Goal: Task Accomplishment & Management: Manage account settings

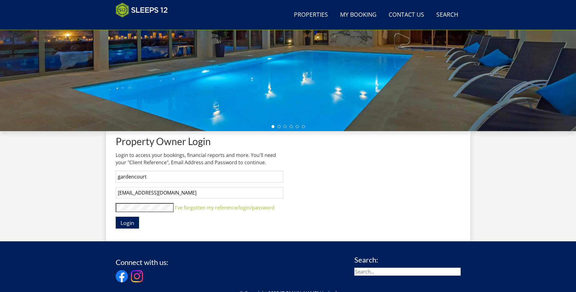
scroll to position [212, 0]
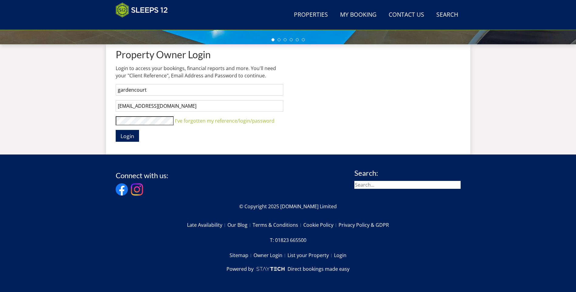
click at [416, 188] on input "search" at bounding box center [407, 185] width 106 height 8
type input "garden court"
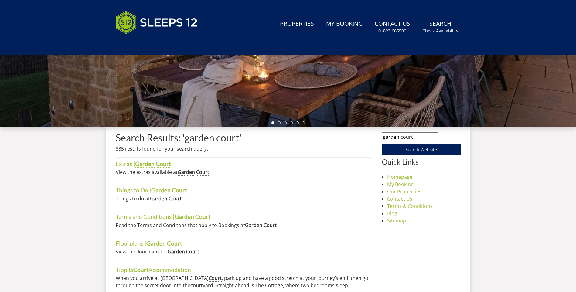
scroll to position [166, 0]
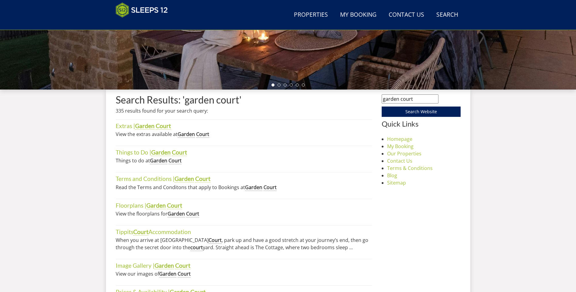
click at [146, 126] on strong "Garden" at bounding box center [144, 125] width 19 height 7
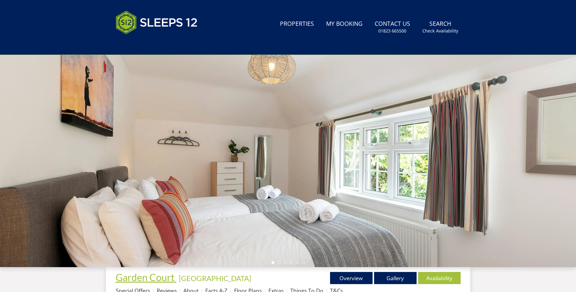
scroll to position [136, 0]
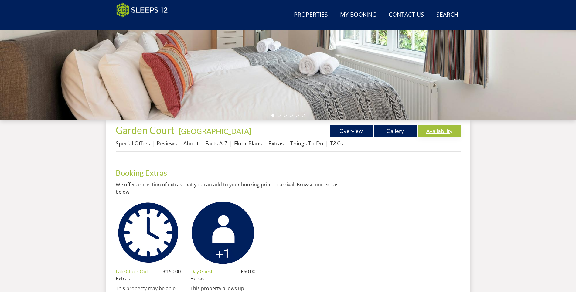
click at [447, 130] on link "Availability" at bounding box center [439, 131] width 42 height 12
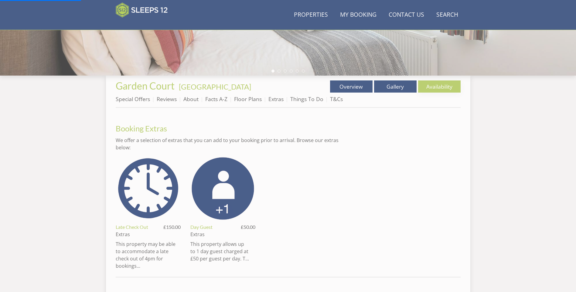
scroll to position [197, 0]
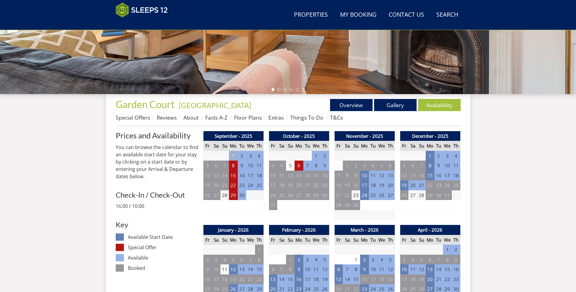
scroll to position [165, 0]
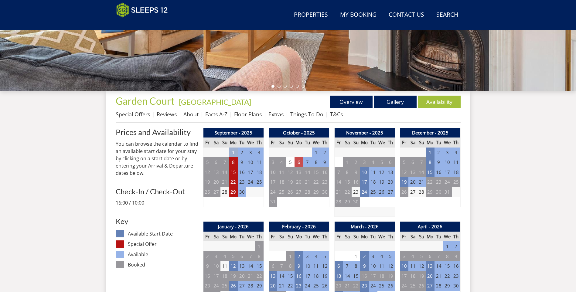
click at [298, 162] on td "6" at bounding box center [298, 162] width 8 height 10
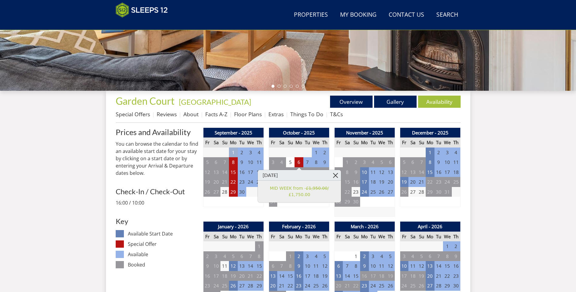
click at [335, 175] on link at bounding box center [335, 175] width 11 height 11
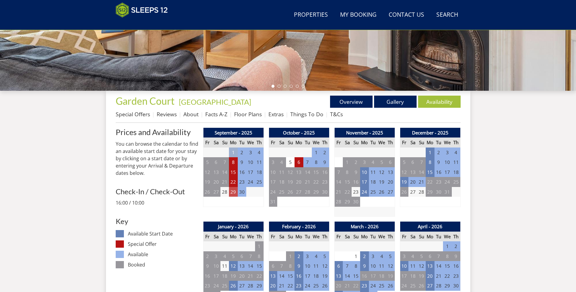
click at [235, 190] on td "29" at bounding box center [233, 192] width 8 height 10
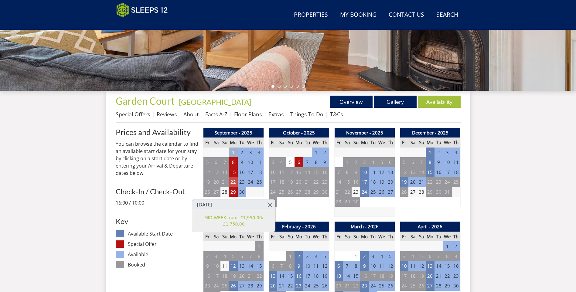
click at [234, 184] on td "22" at bounding box center [233, 182] width 8 height 10
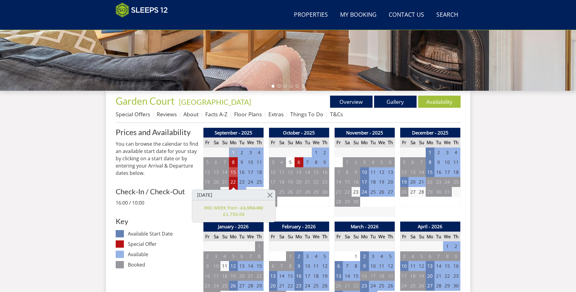
click at [235, 174] on td "15" at bounding box center [233, 172] width 8 height 10
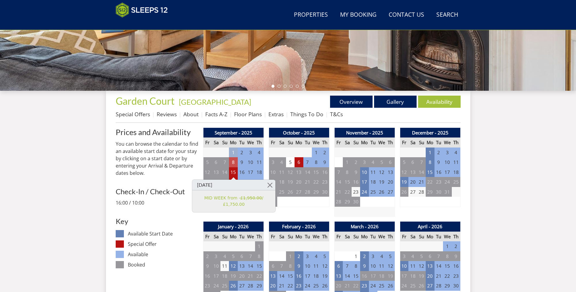
click at [234, 163] on td "8" at bounding box center [233, 162] width 8 height 10
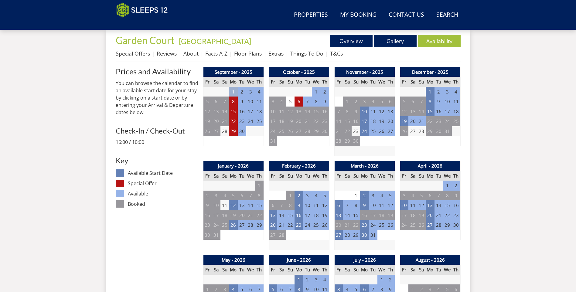
scroll to position [197, 0]
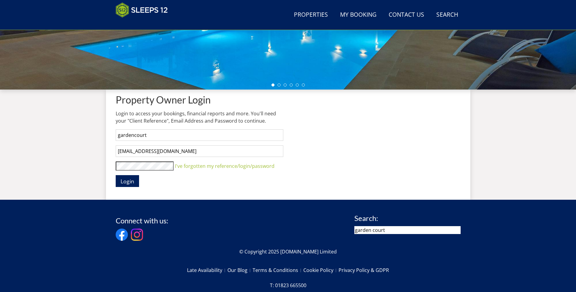
scroll to position [212, 0]
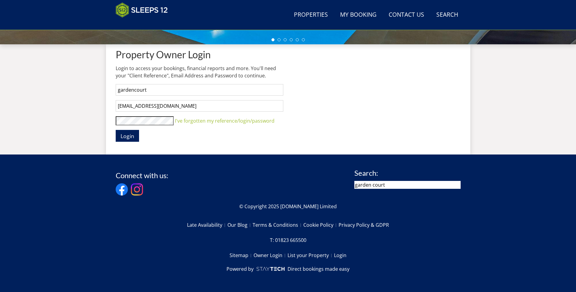
click at [151, 115] on form "Property Owner Login Login to access your bookings, financial reports and more.…" at bounding box center [200, 95] width 168 height 93
click at [116, 130] on button "Login" at bounding box center [127, 136] width 23 height 12
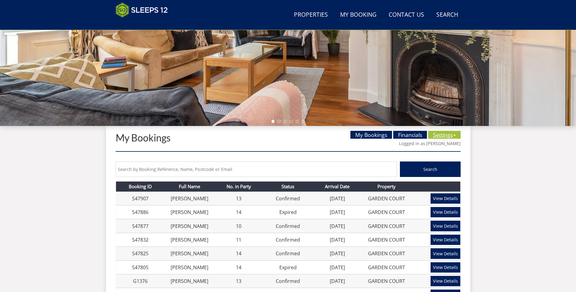
scroll to position [127, 0]
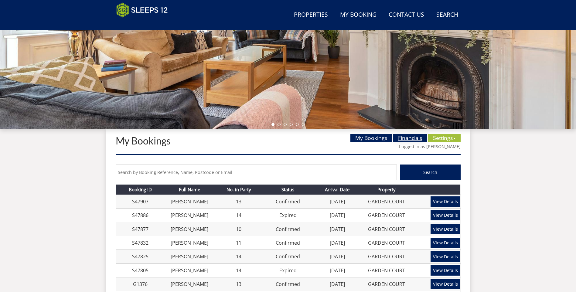
click at [396, 139] on link "Financials" at bounding box center [410, 138] width 34 height 8
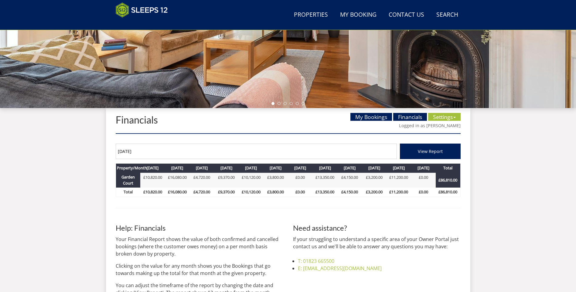
scroll to position [164, 0]
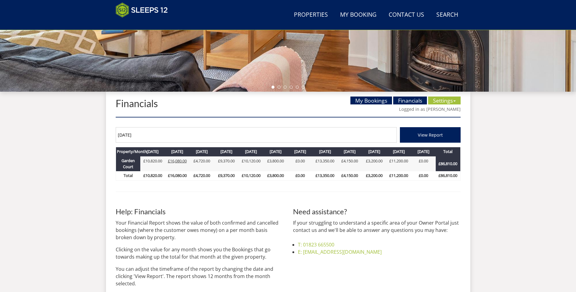
click at [178, 158] on link "£16,080.00" at bounding box center [177, 160] width 19 height 5
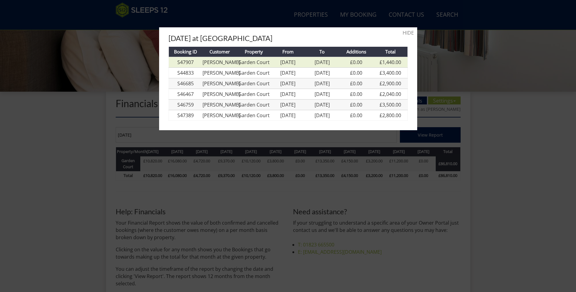
click at [211, 62] on link "[PERSON_NAME]" at bounding box center [221, 62] width 38 height 7
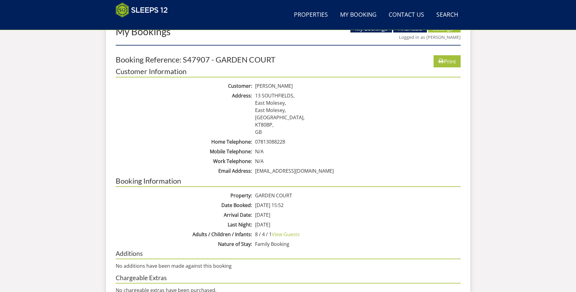
scroll to position [248, 0]
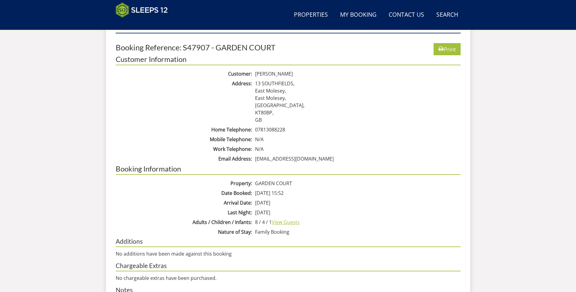
click at [290, 221] on link "View Guests" at bounding box center [286, 222] width 28 height 7
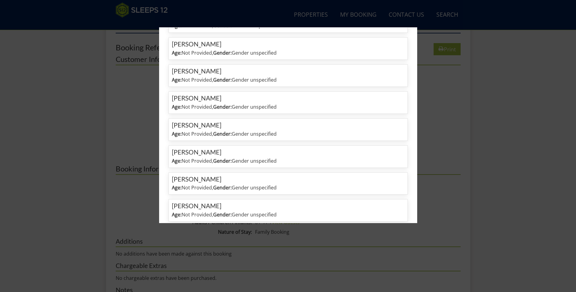
scroll to position [181, 0]
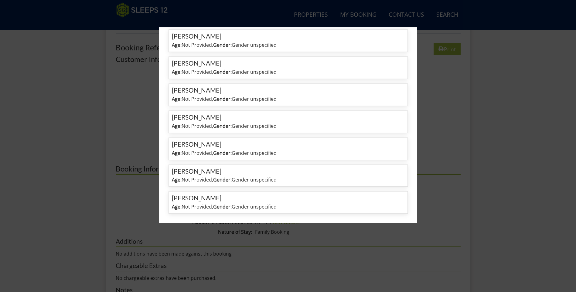
click at [361, 243] on div at bounding box center [288, 146] width 576 height 292
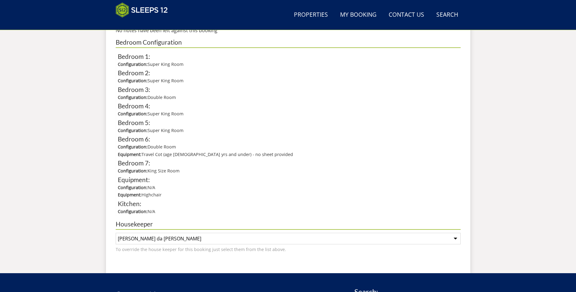
scroll to position [521, 0]
